Goal: Obtain resource: Obtain resource

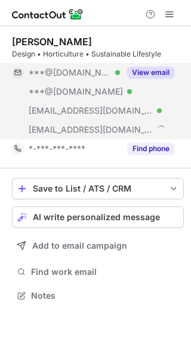
scroll to position [288, 191]
click at [149, 74] on button "View email" at bounding box center [150, 73] width 47 height 12
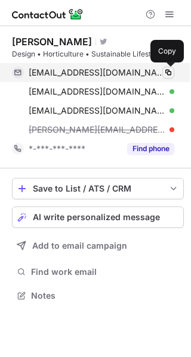
click at [163, 76] on button at bounding box center [168, 73] width 12 height 12
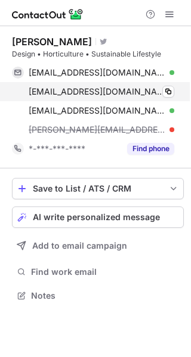
click at [161, 90] on div "b_wright6991@yahoo.com Verified" at bounding box center [101, 91] width 145 height 11
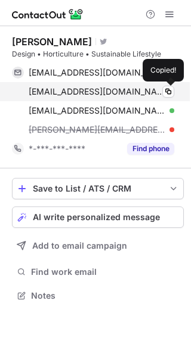
click at [161, 90] on div "b_wright6991@yahoo.com Verified" at bounding box center [101, 91] width 145 height 11
click at [167, 92] on span at bounding box center [168, 92] width 10 height 10
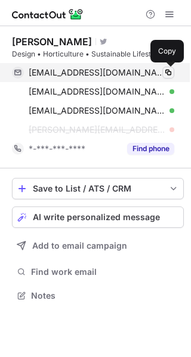
click at [168, 78] on button at bounding box center [168, 73] width 12 height 12
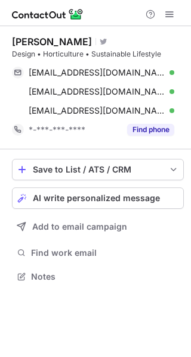
scroll to position [269, 191]
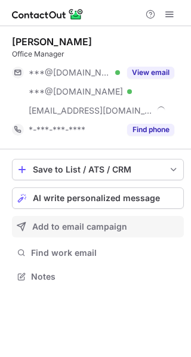
scroll to position [269, 191]
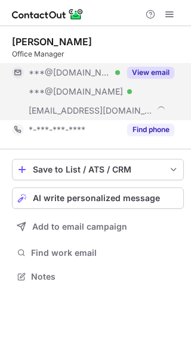
click at [153, 77] on button "View email" at bounding box center [150, 73] width 47 height 12
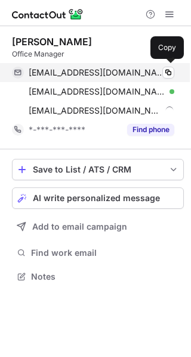
click at [172, 80] on div "utrackcargo@gmail.com Verified Copy" at bounding box center [93, 72] width 162 height 19
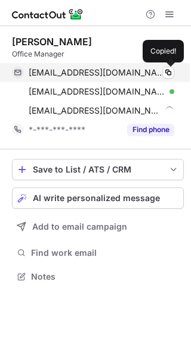
click at [172, 80] on div "utrackcargo@gmail.com Verified Copied!" at bounding box center [93, 72] width 162 height 19
click at [172, 74] on span at bounding box center [168, 73] width 10 height 10
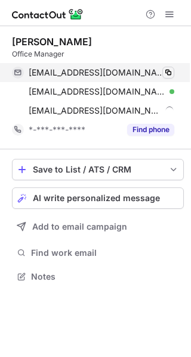
click at [172, 74] on span at bounding box center [168, 73] width 10 height 10
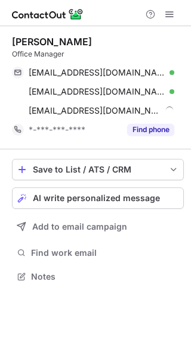
click at [179, 113] on div "utrackcargo@gmail.com Verified Copied! luanamorales1@yahoo.com Verified Copy ju…" at bounding box center [98, 91] width 172 height 57
click at [174, 113] on div "utrackcargo@gmail.com Verified Copied! luanamorales1@yahoo.com Verified Copy ju…" at bounding box center [98, 91] width 172 height 57
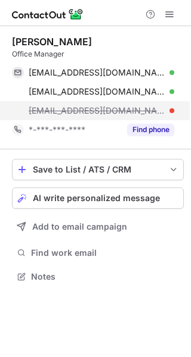
click at [157, 113] on div "juhany@greenwalls305.com" at bounding box center [101, 110] width 145 height 11
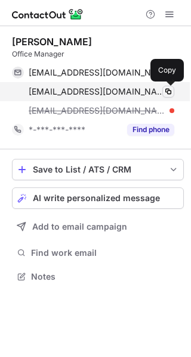
click at [166, 87] on span at bounding box center [168, 92] width 10 height 10
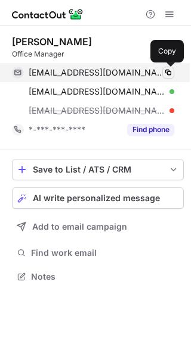
click at [166, 68] on span at bounding box center [168, 73] width 10 height 10
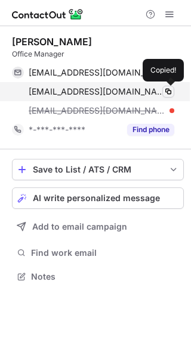
click at [170, 92] on span at bounding box center [168, 92] width 10 height 10
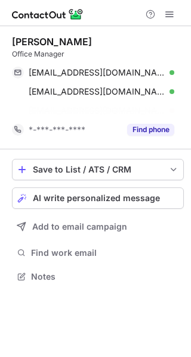
scroll to position [250, 191]
